Goal: Information Seeking & Learning: Learn about a topic

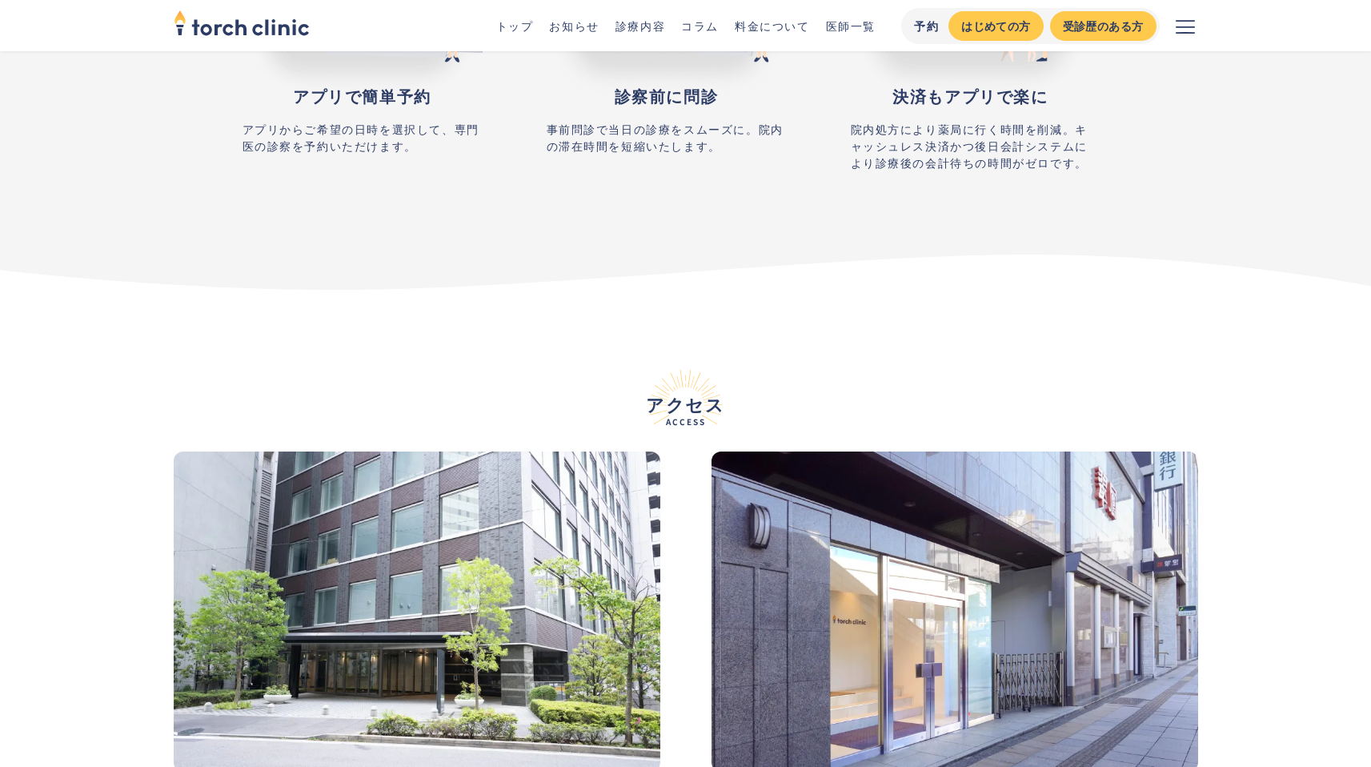
scroll to position [7076, 0]
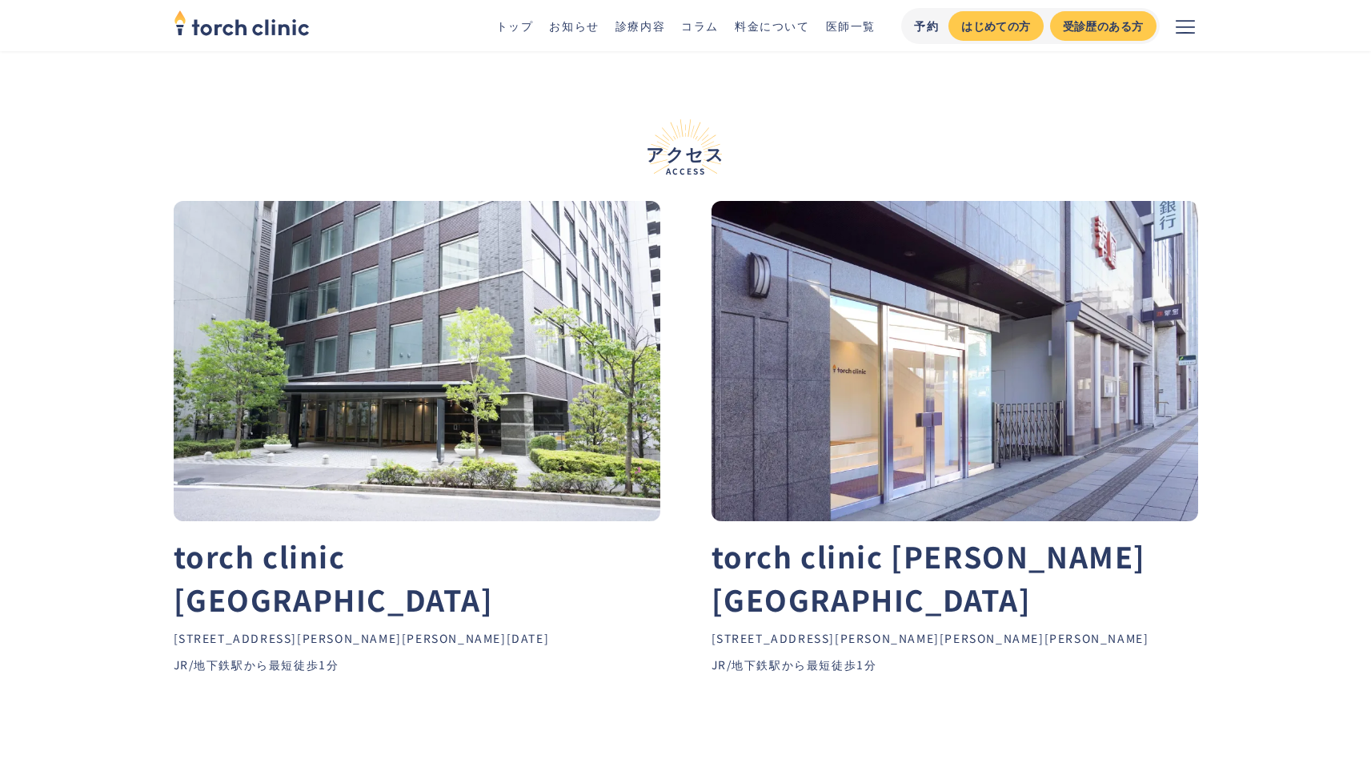
click at [550, 655] on div "torch clinic 恵比寿院 〒150-0013 東京都渋谷区恵比寿4-3-14 恵比寿SSビル8F JR/地下鉄駅から最短徒歩1分 torch cli…" at bounding box center [686, 464] width 1024 height 527
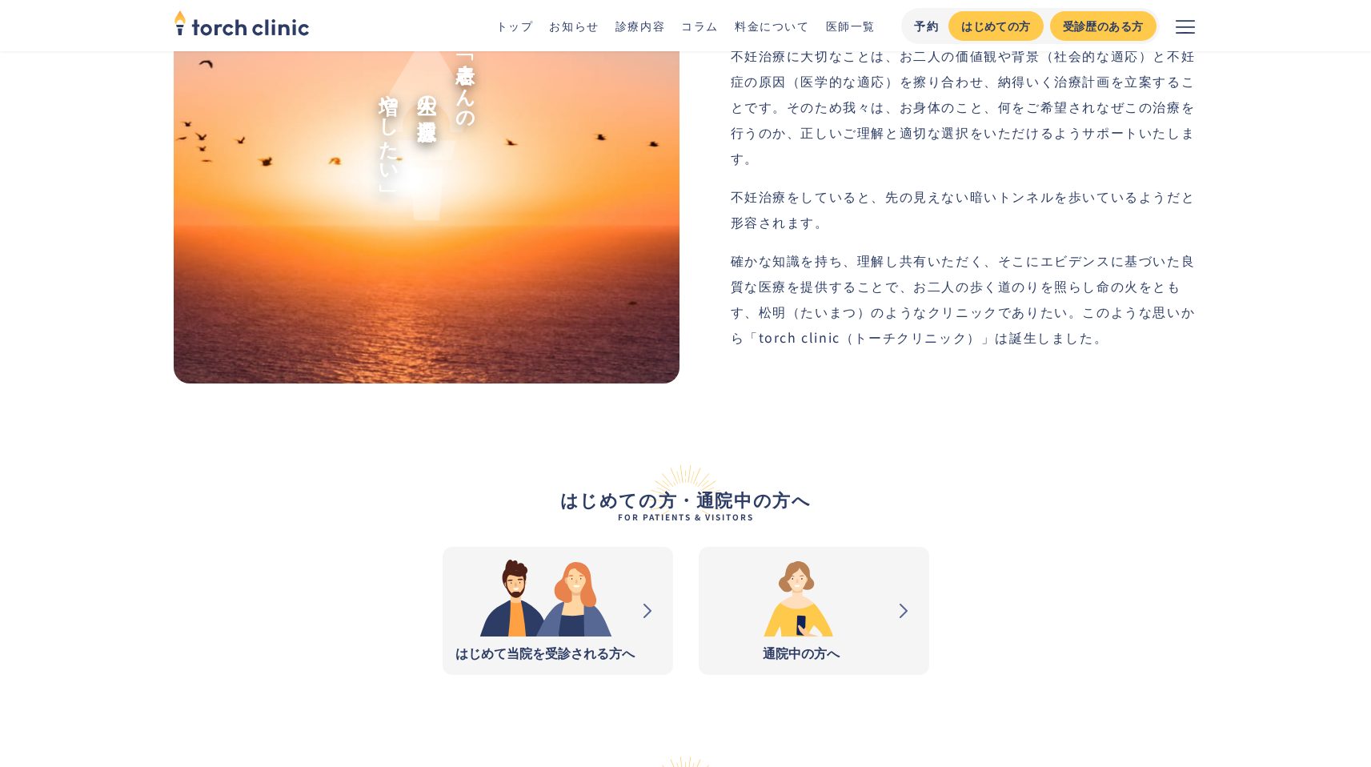
scroll to position [1381, 0]
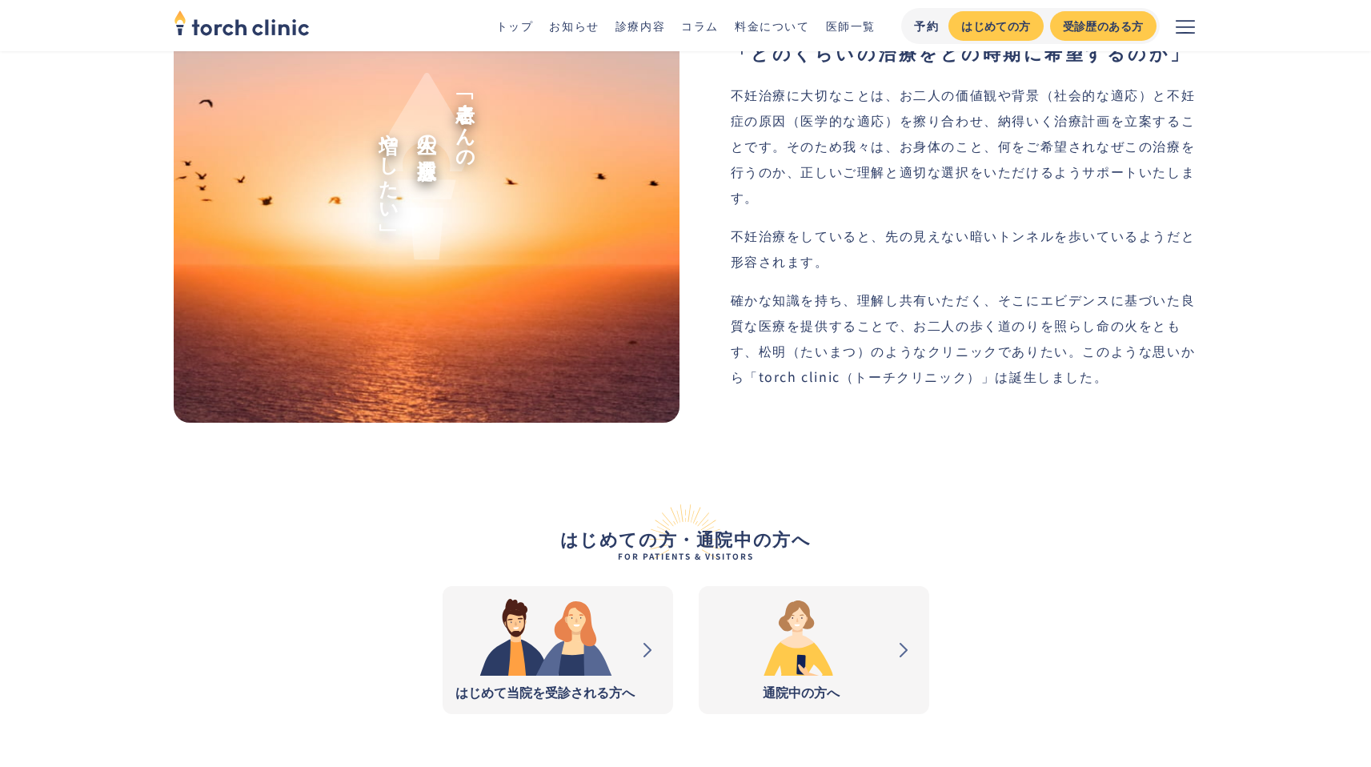
click at [707, 26] on link "コラム" at bounding box center [700, 26] width 38 height 16
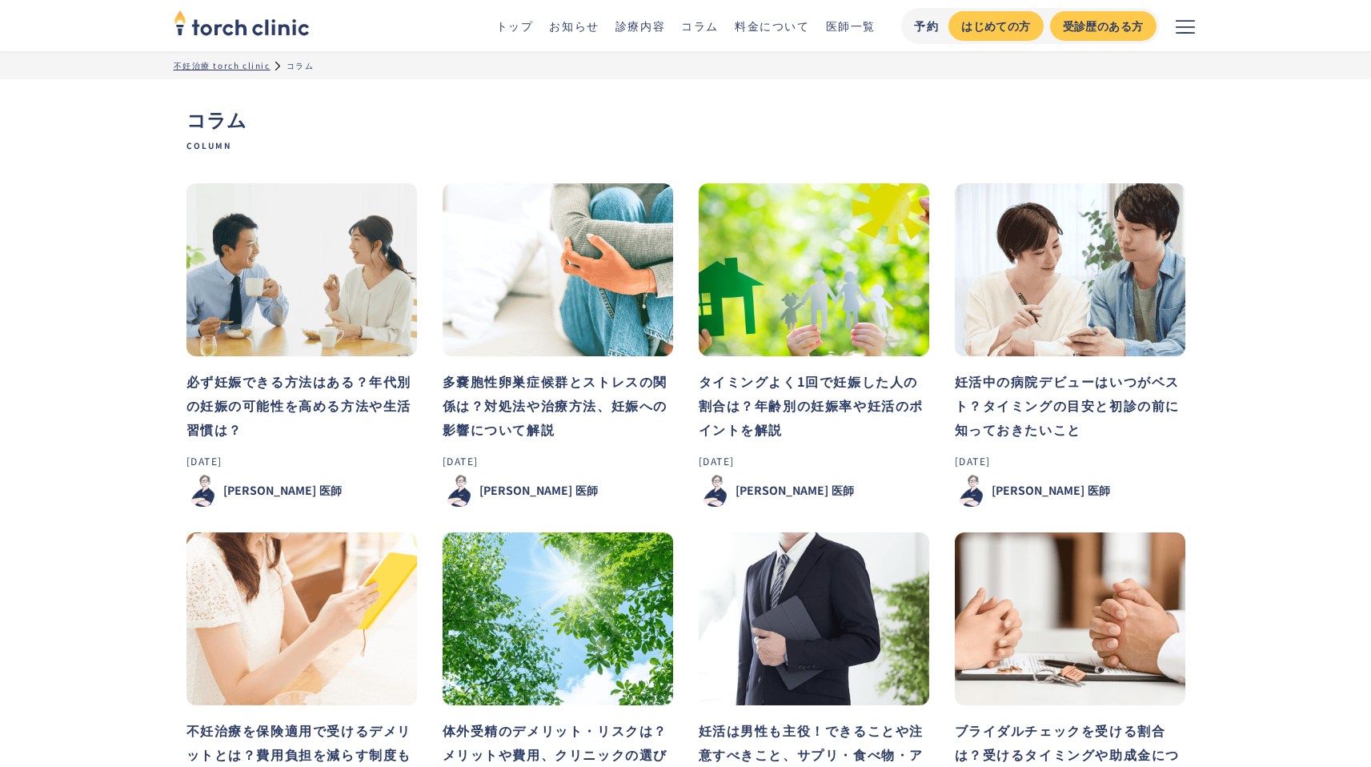
click at [305, 347] on img at bounding box center [301, 269] width 230 height 173
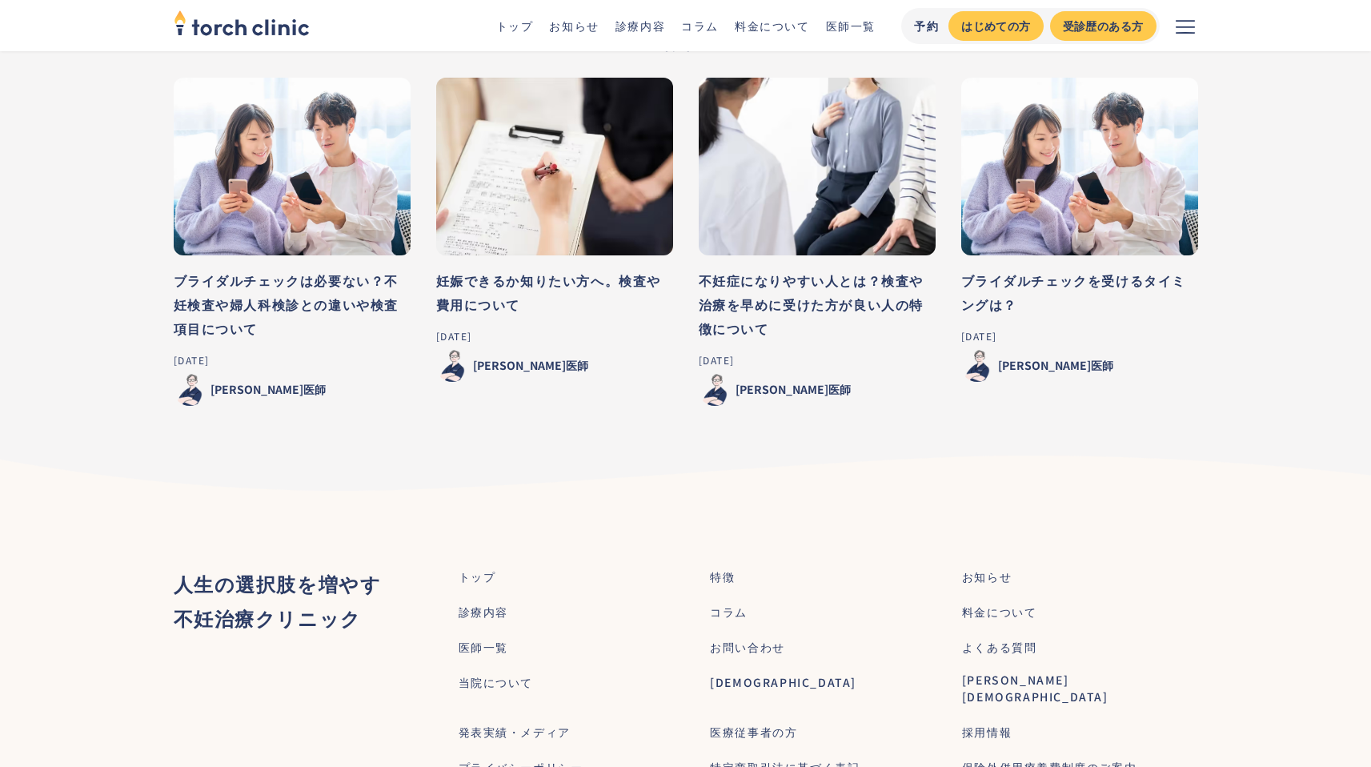
scroll to position [10843, 0]
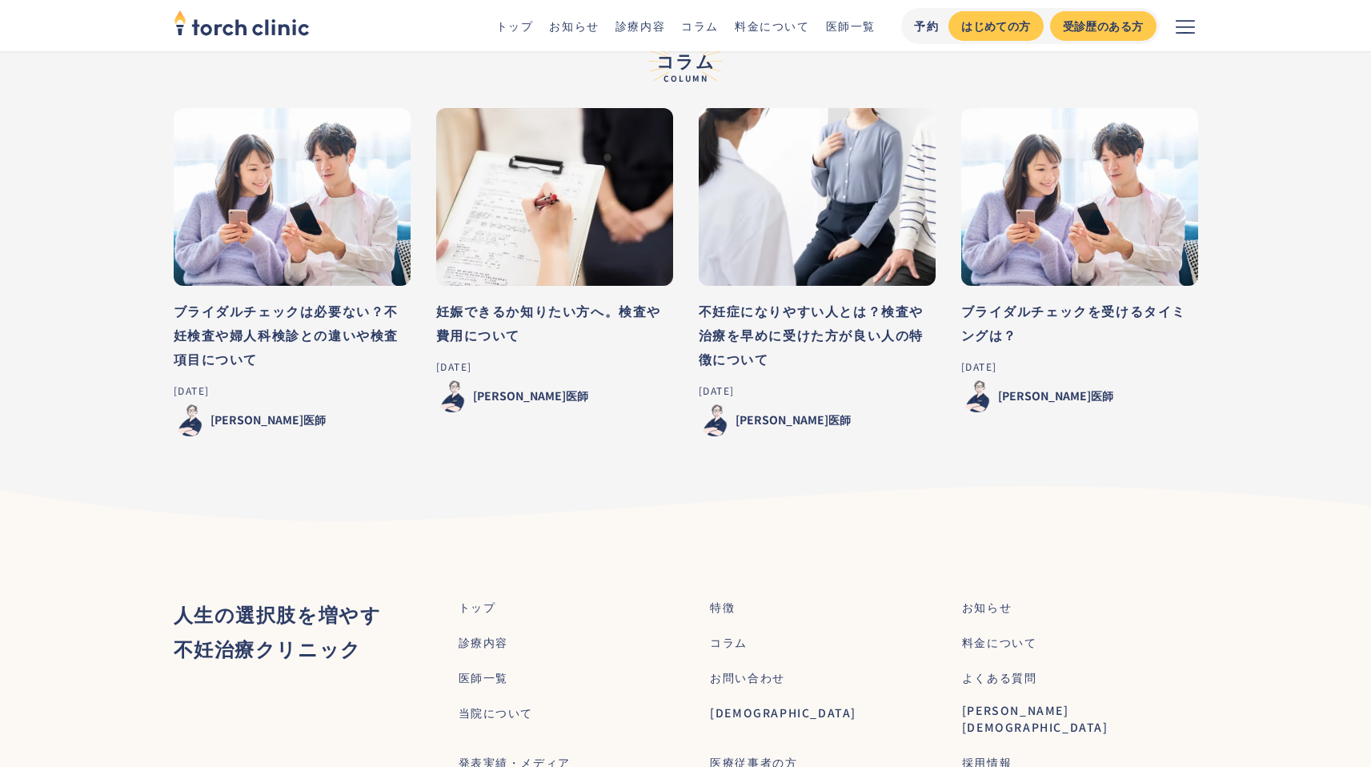
click at [339, 337] on h3 "ブライダルチェックは必要ない？不妊検査や婦人科検診との違いや検査項目について" at bounding box center [292, 335] width 237 height 72
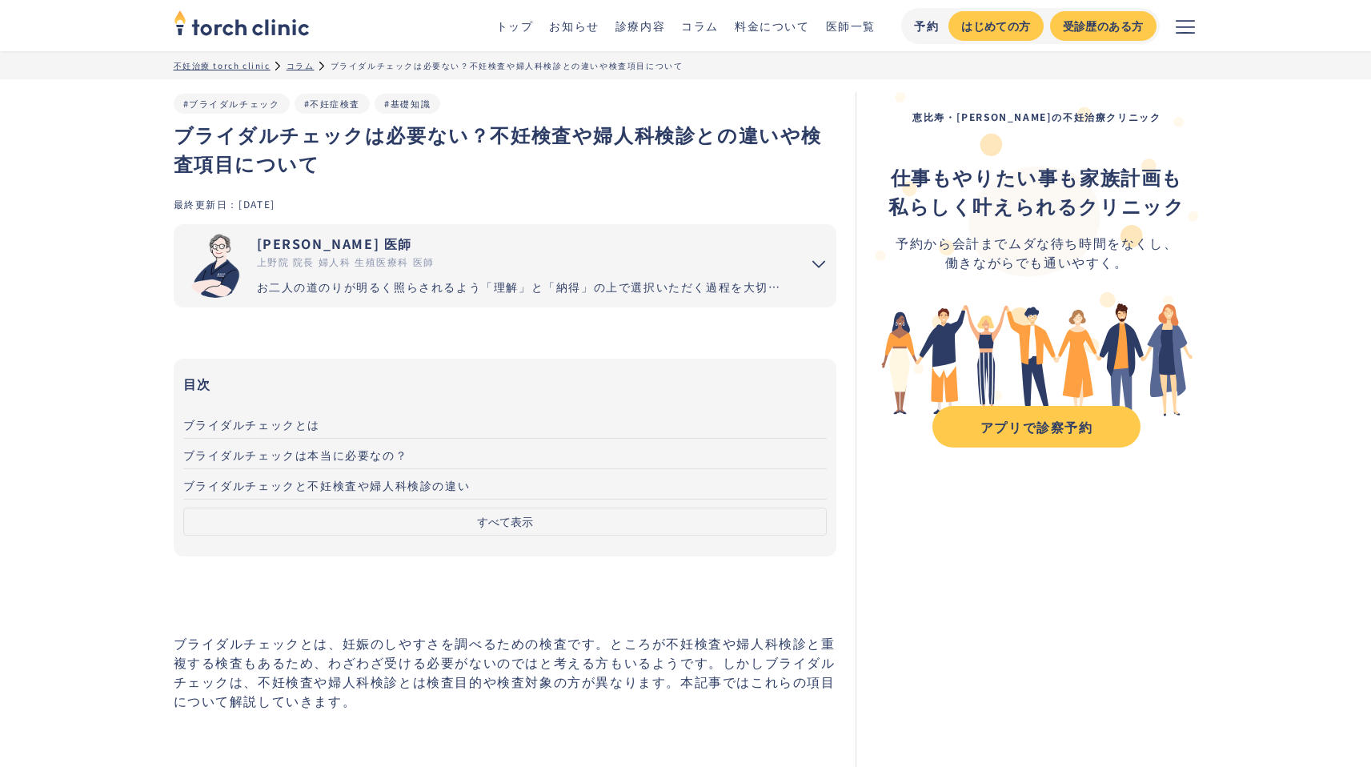
click at [725, 250] on div "[PERSON_NAME] 医師" at bounding box center [523, 243] width 532 height 19
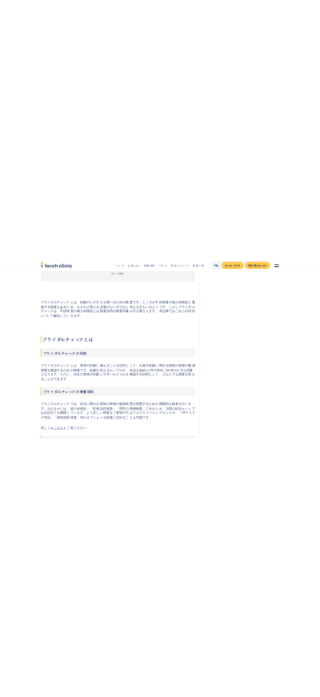
scroll to position [696, 0]
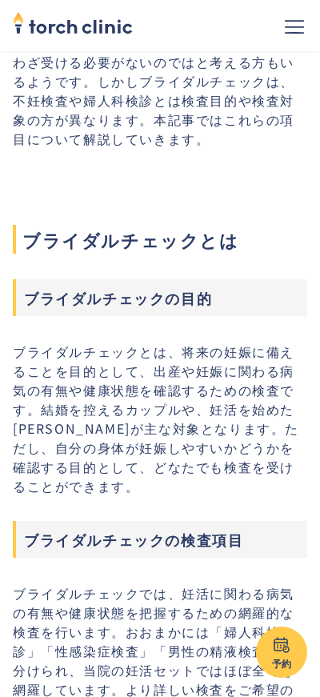
click at [226, 447] on p "ブライダルチェックとは、将来の妊娠に備えることを目的として、出産や妊娠に関わる病気の有無や健康状態を確認するための検査です。結婚を控えるカップルや、妊活を始め…" at bounding box center [160, 419] width 295 height 154
click at [222, 247] on span "ブライダルチェックとは" at bounding box center [160, 239] width 295 height 29
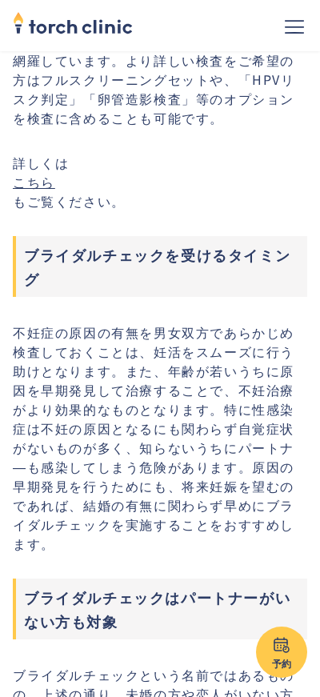
scroll to position [1245, 0]
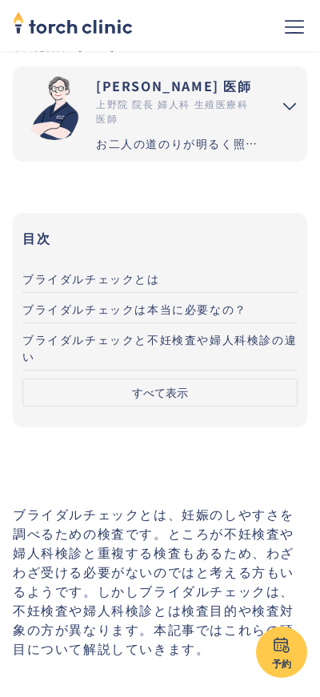
click at [193, 275] on link "ブライダルチェックとは" at bounding box center [159, 278] width 275 height 30
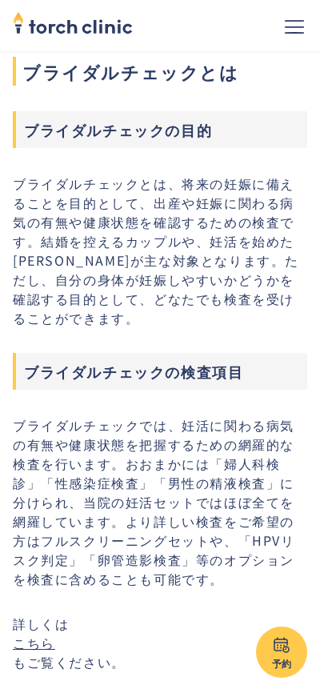
scroll to position [866, 0]
